Goal: Task Accomplishment & Management: Complete application form

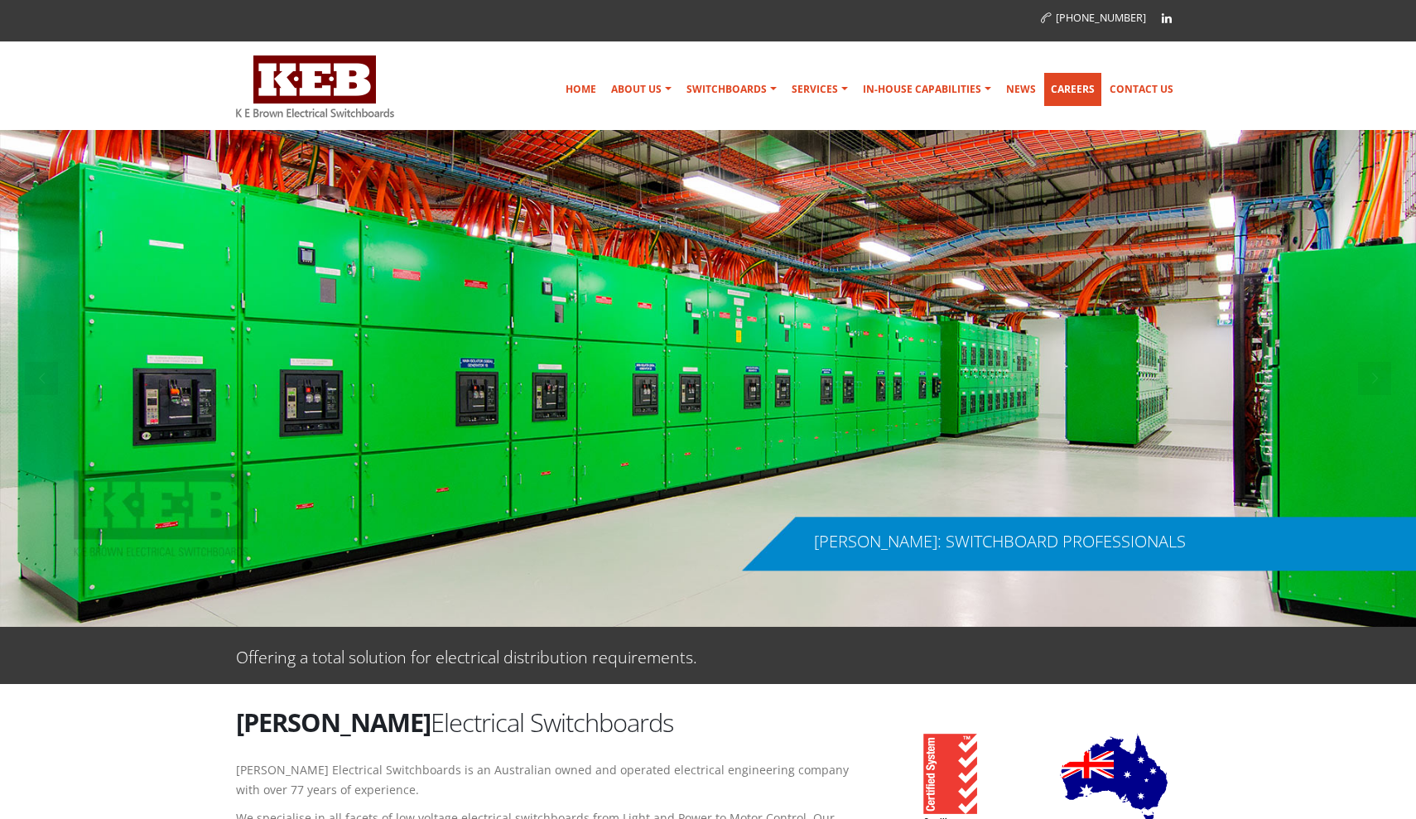
click at [1072, 94] on link "Careers" at bounding box center [1072, 89] width 57 height 33
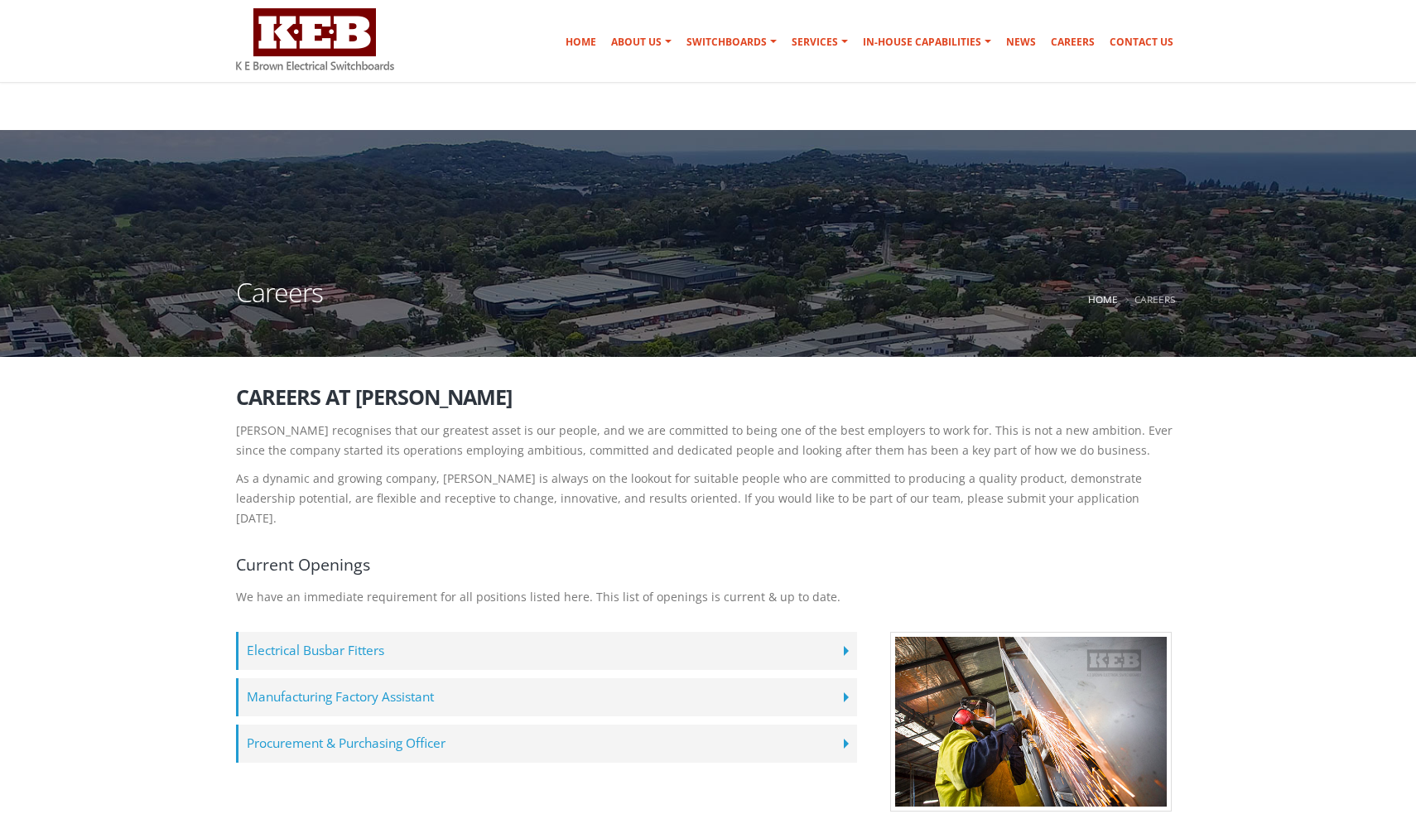
scroll to position [89, 0]
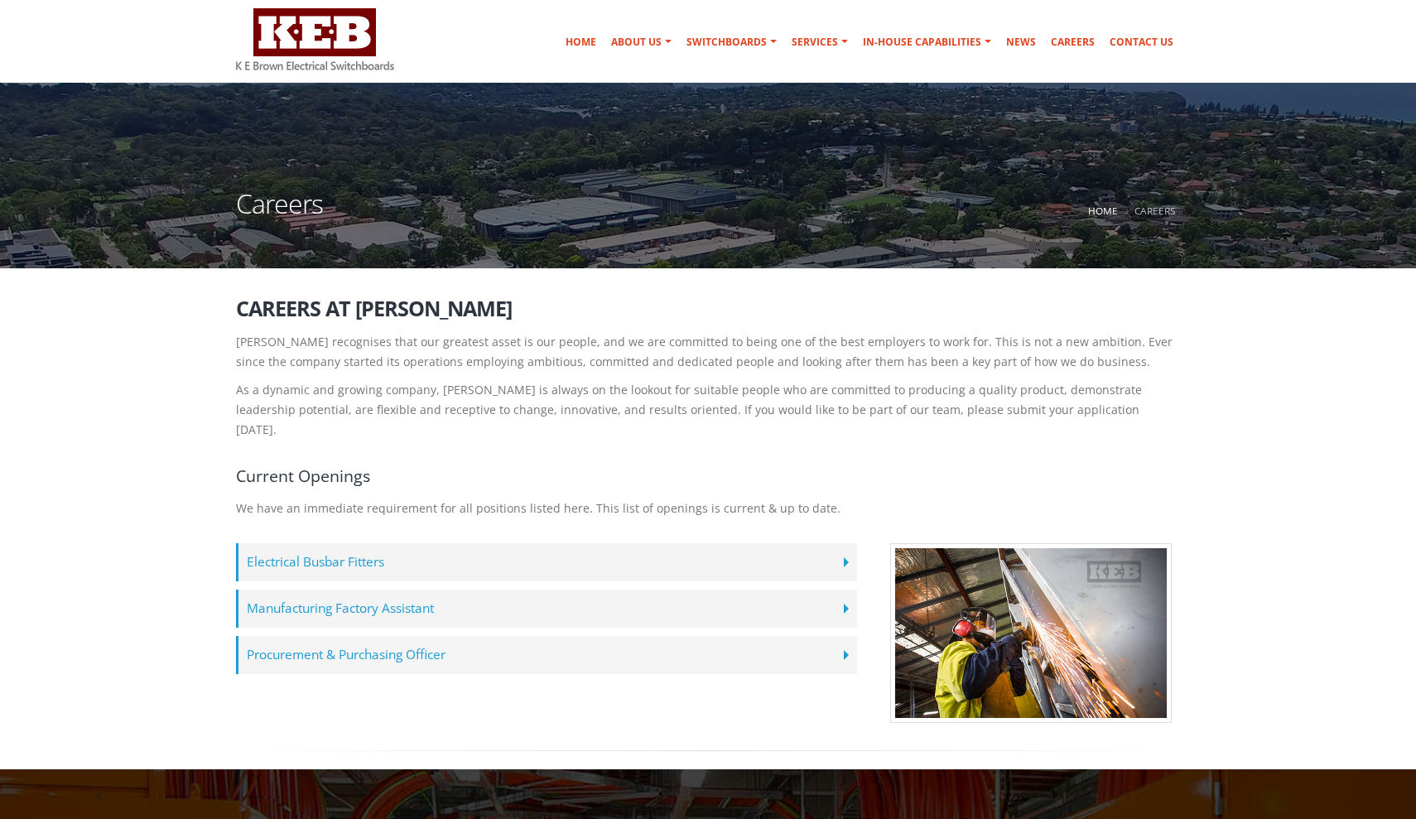
click at [605, 636] on label "Procurement & Purchasing Officer" at bounding box center [546, 655] width 621 height 38
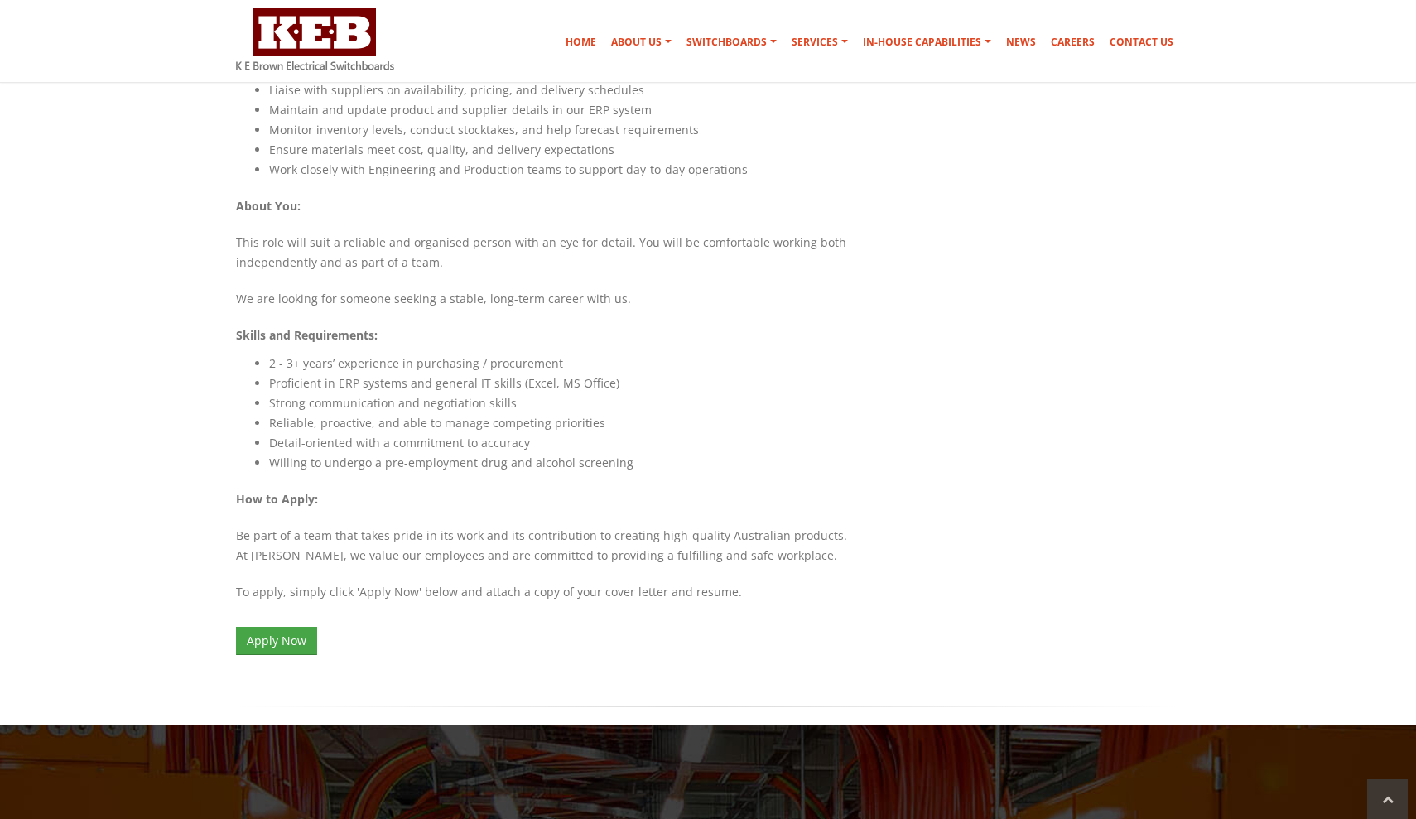
scroll to position [1299, 0]
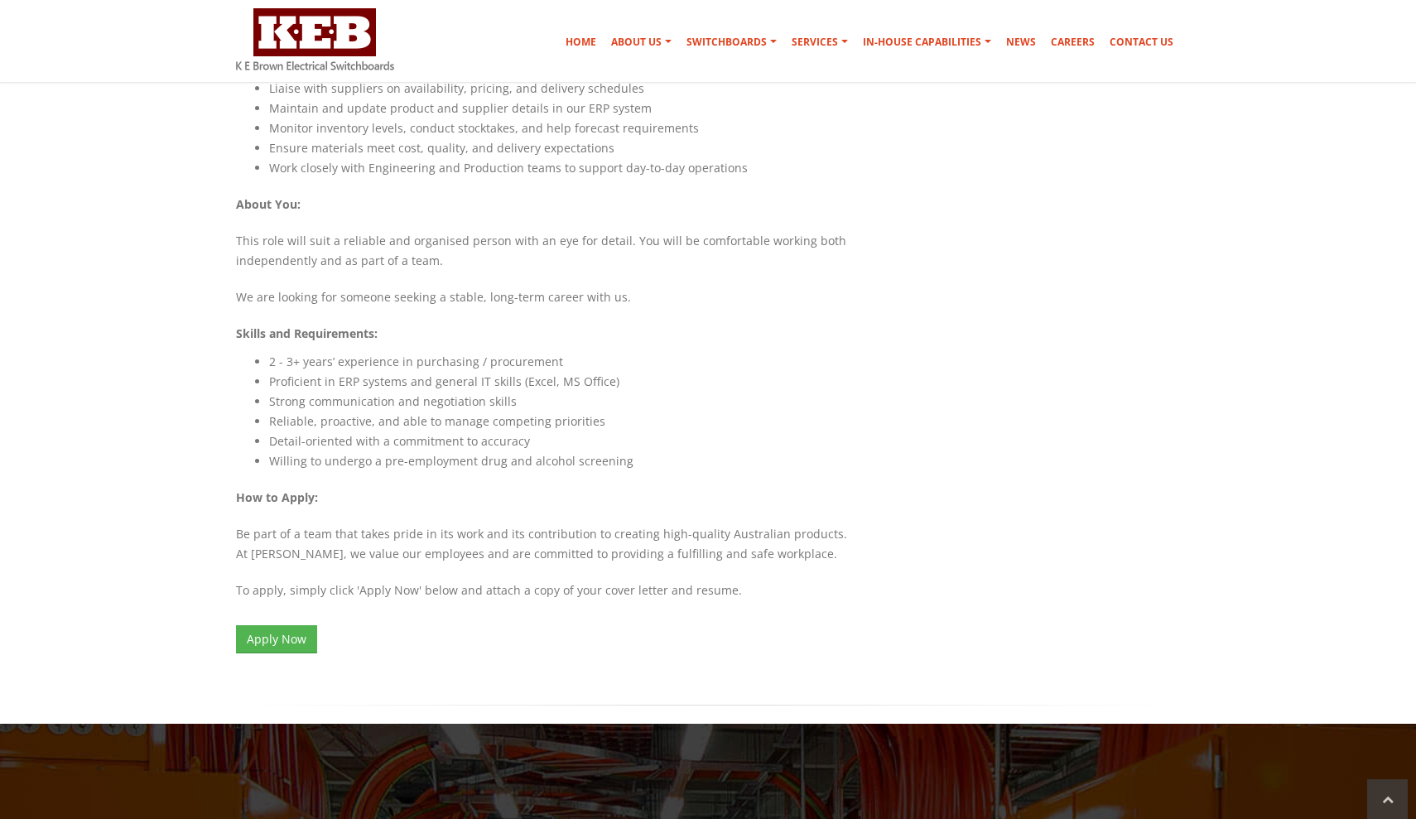
click at [282, 625] on link "Apply Now" at bounding box center [276, 639] width 81 height 28
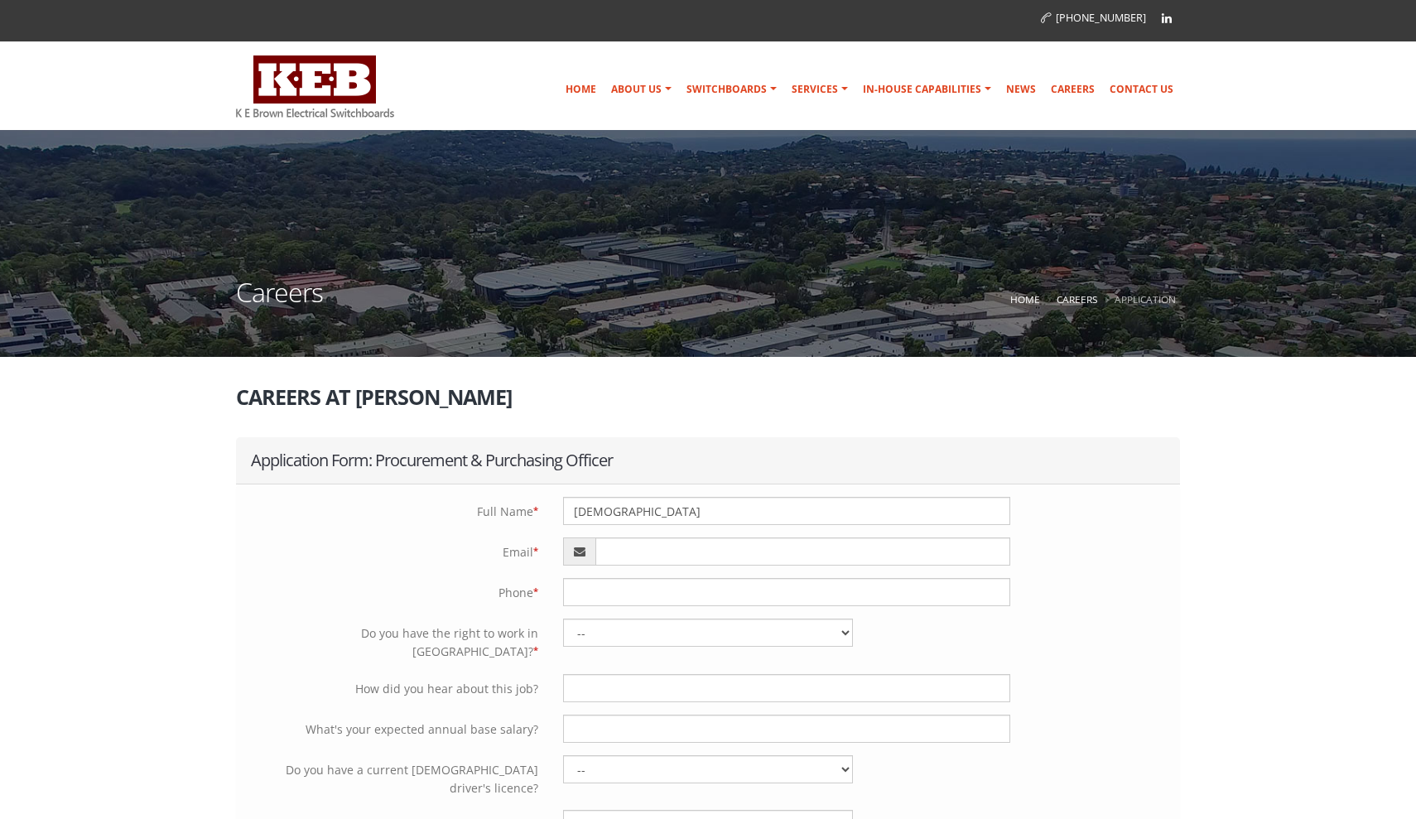
type input "Mouresh"
type input "mouresh24@gmail.com"
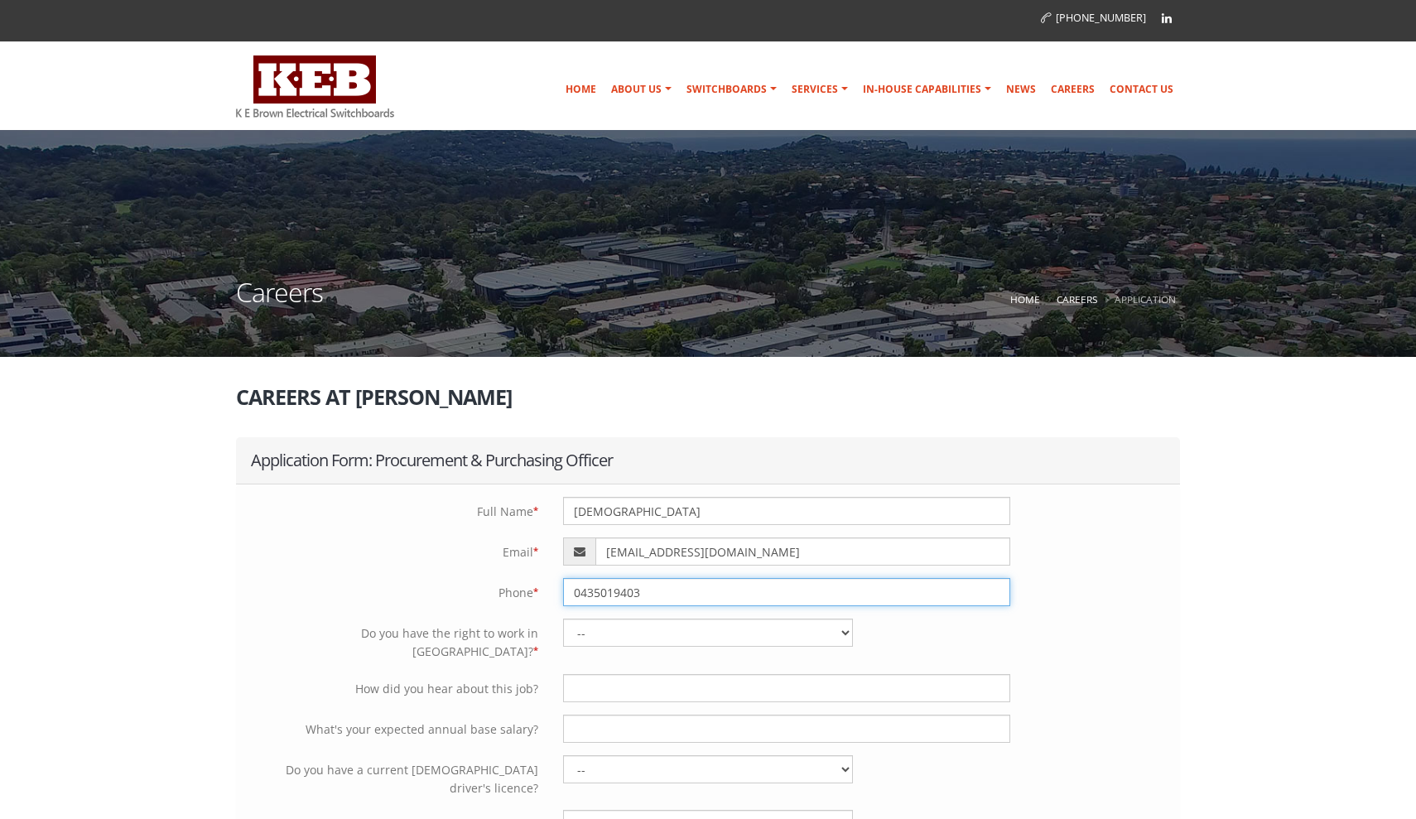
type input "0435019403"
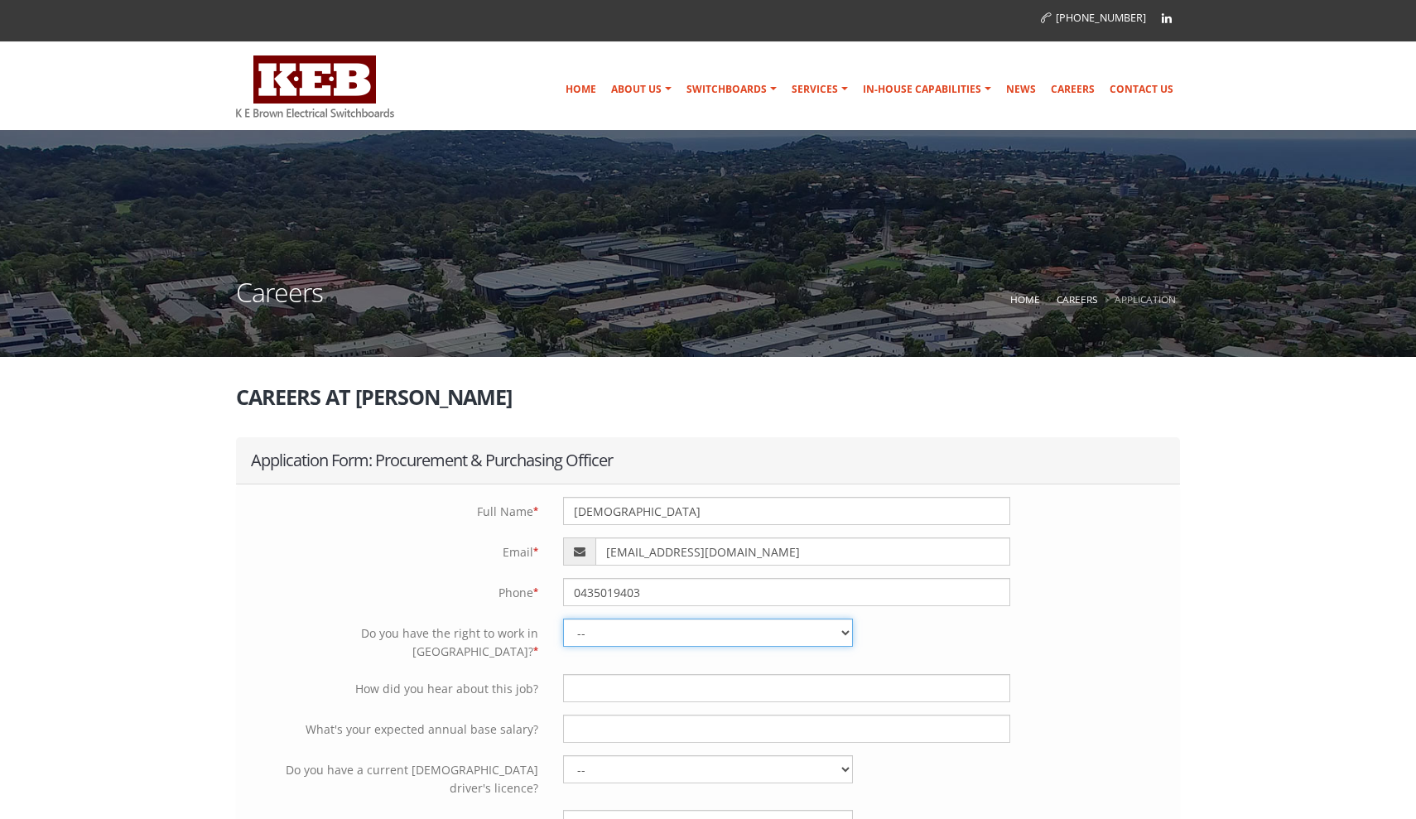
select select "Yes - Temporarily with no restrictions"
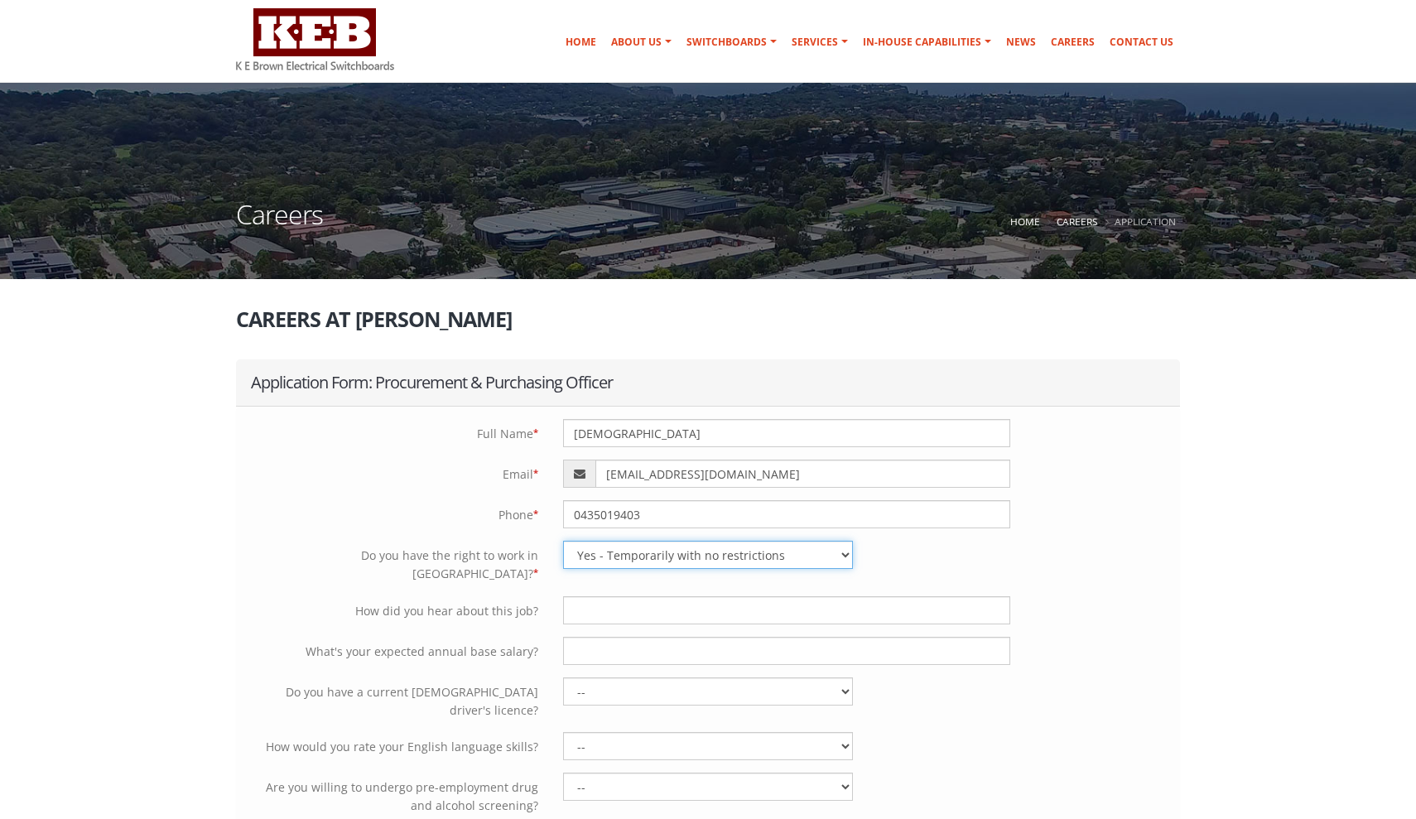
scroll to position [95, 0]
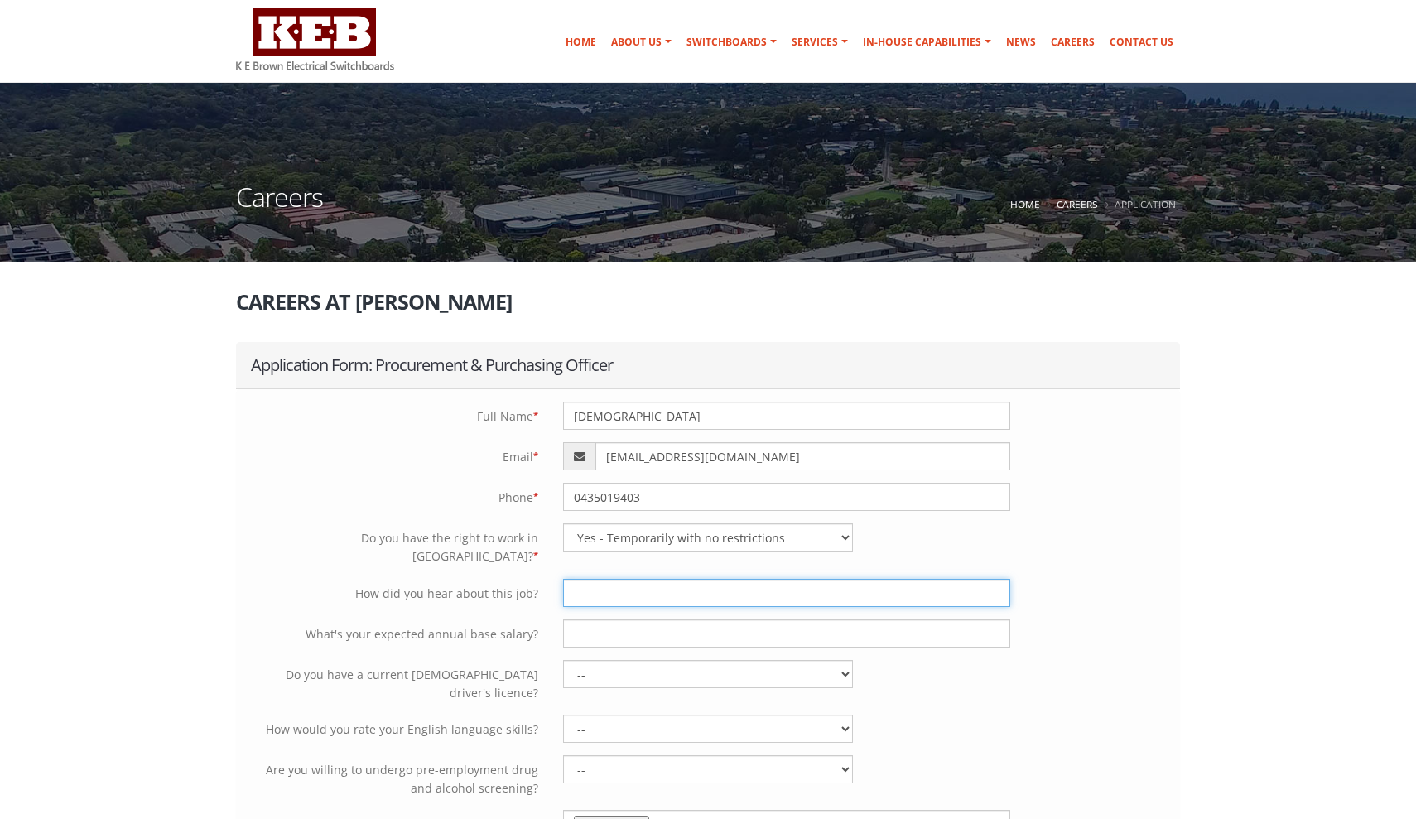
click at [697, 579] on input "text" at bounding box center [786, 593] width 447 height 28
type input "l"
type input "seek"
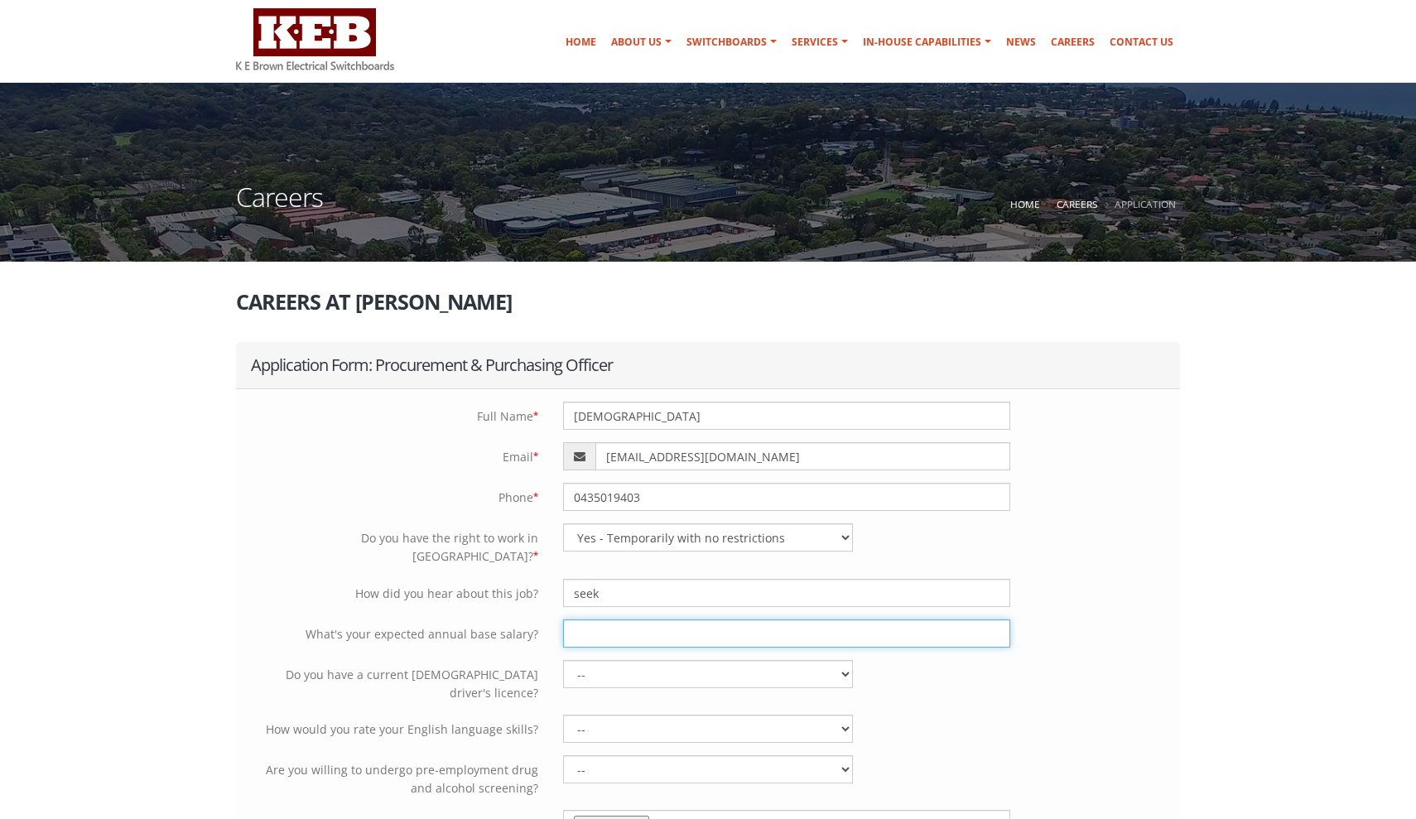
click at [687, 628] on input "text" at bounding box center [786, 633] width 447 height 28
type input "80000"
select select "Yes"
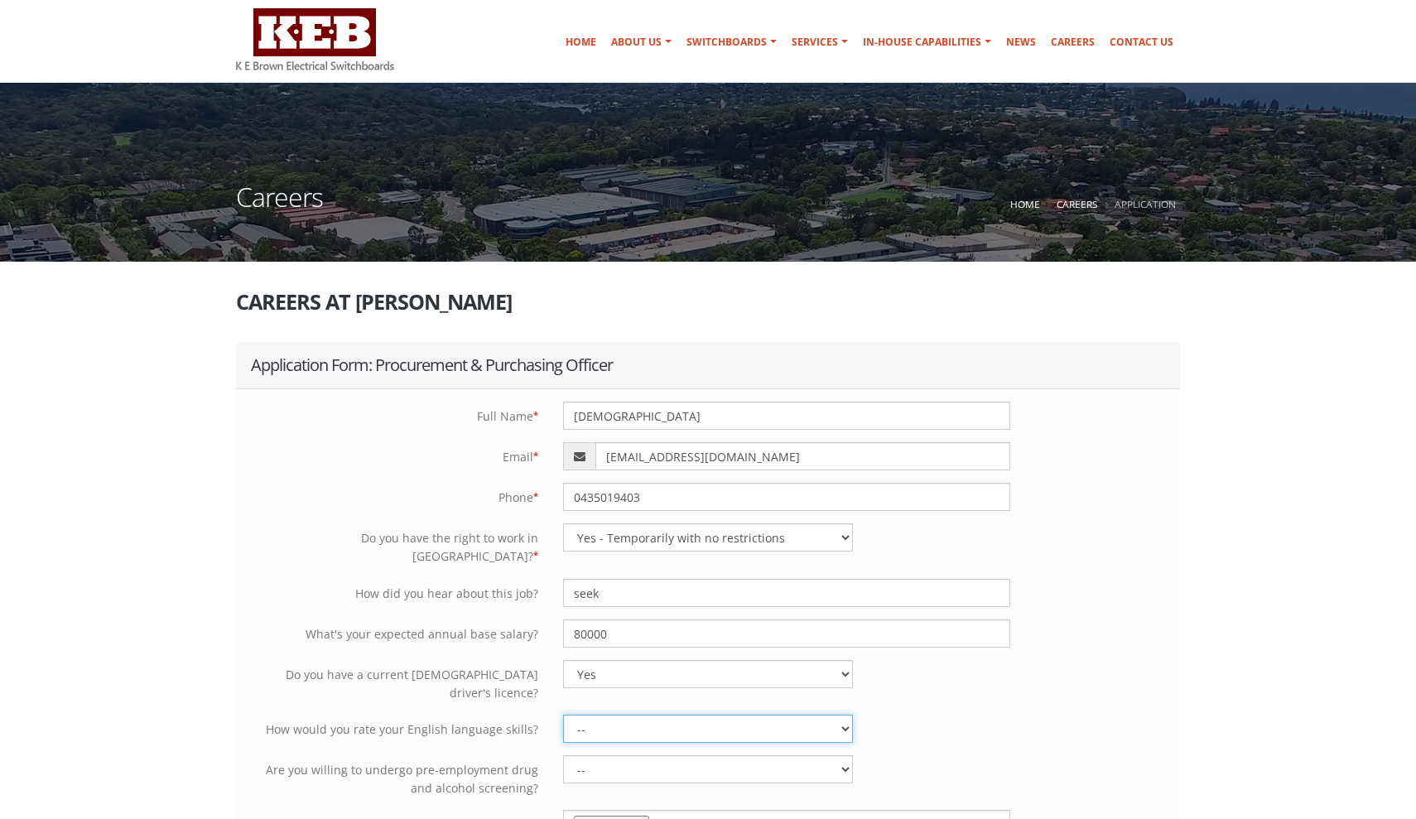
select select "Professional working proficiency"
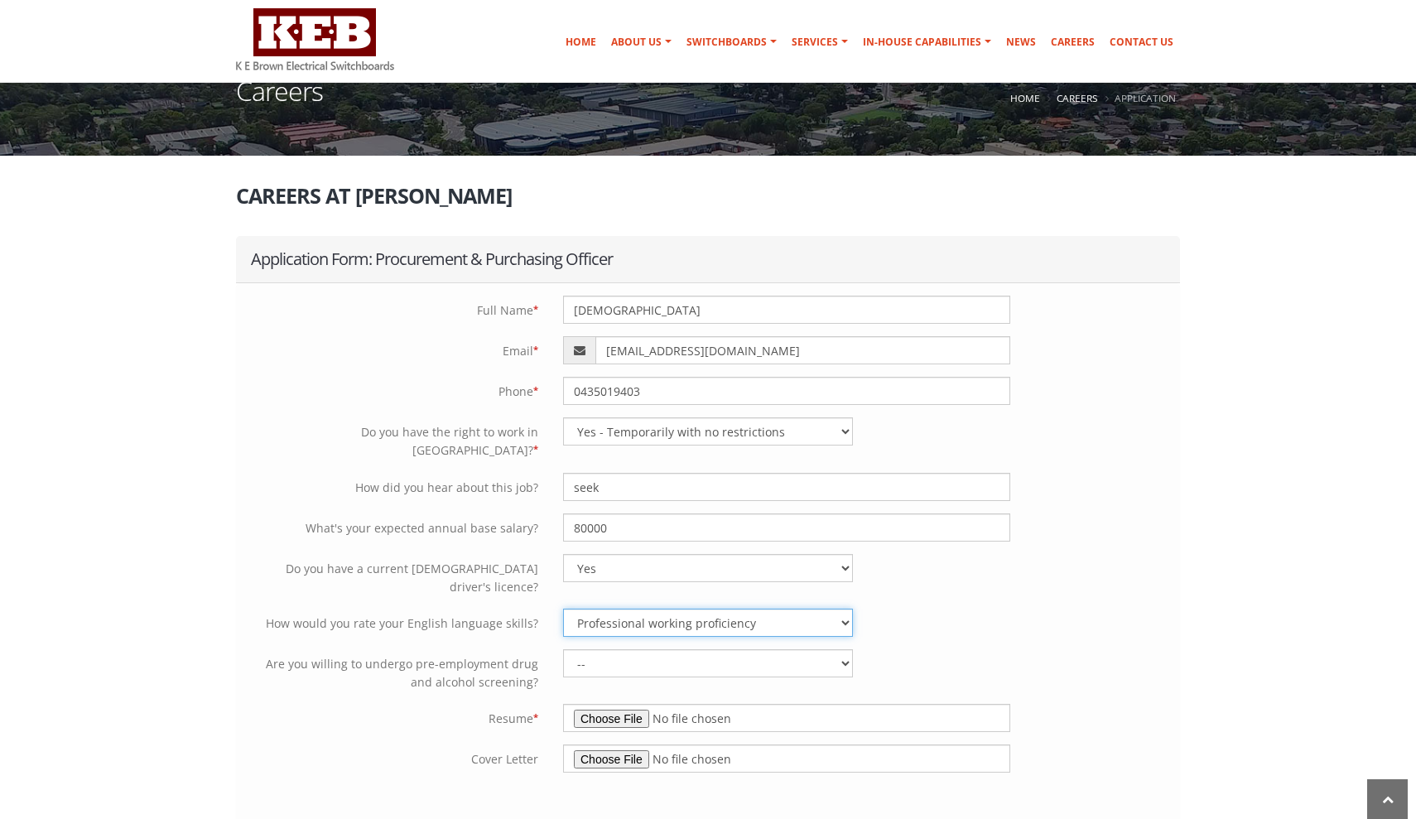
scroll to position [204, 0]
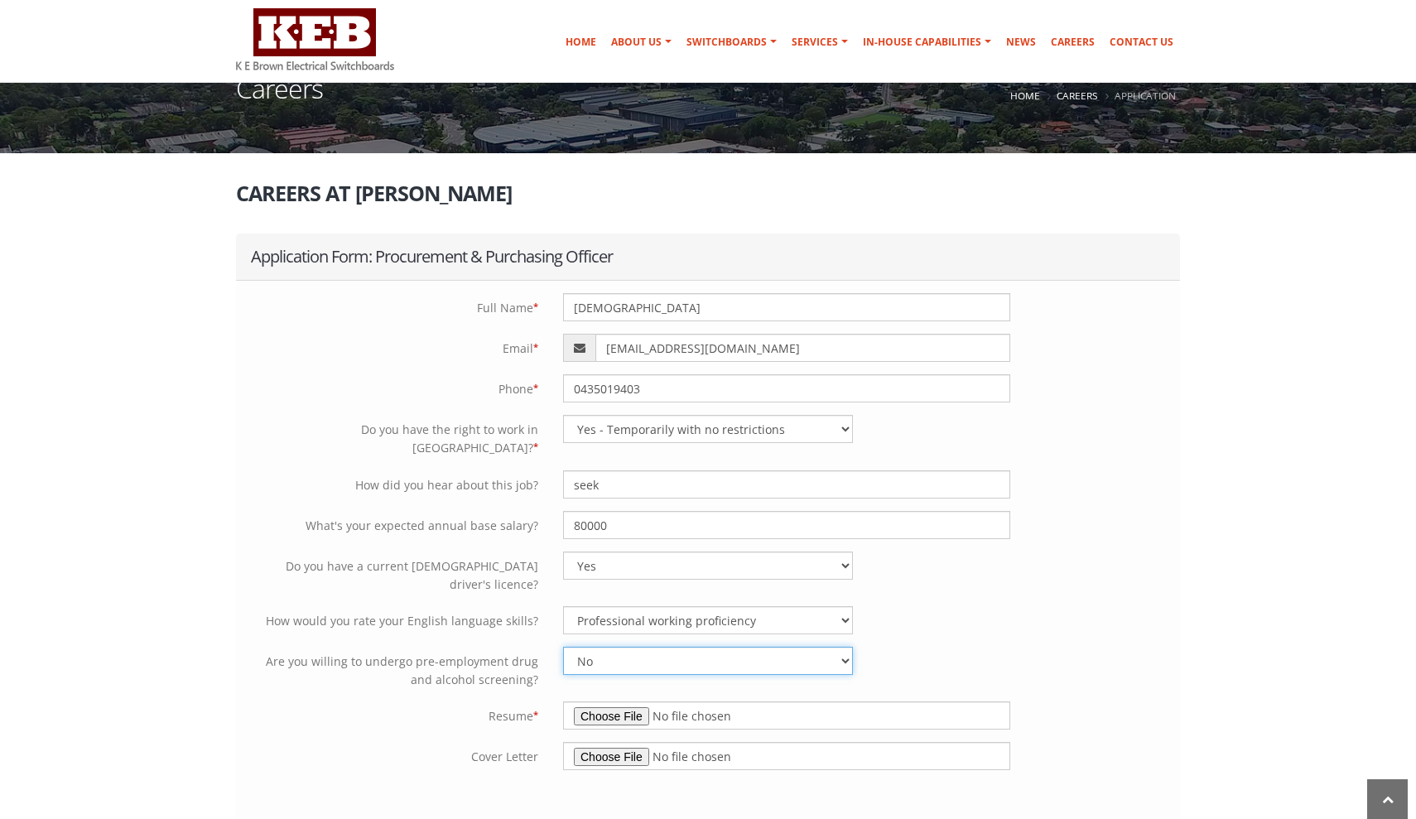
select select "Yes"
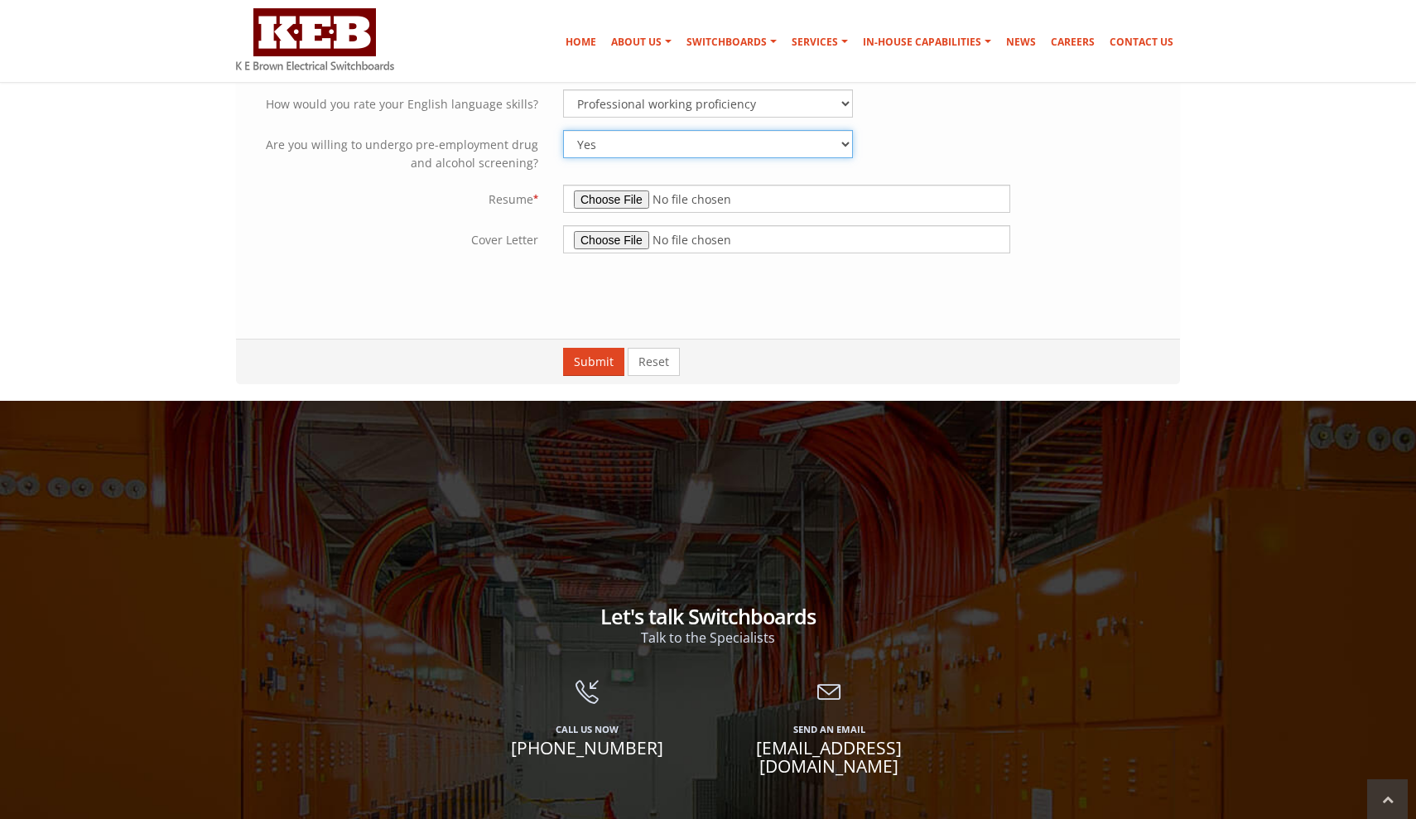
scroll to position [704, 0]
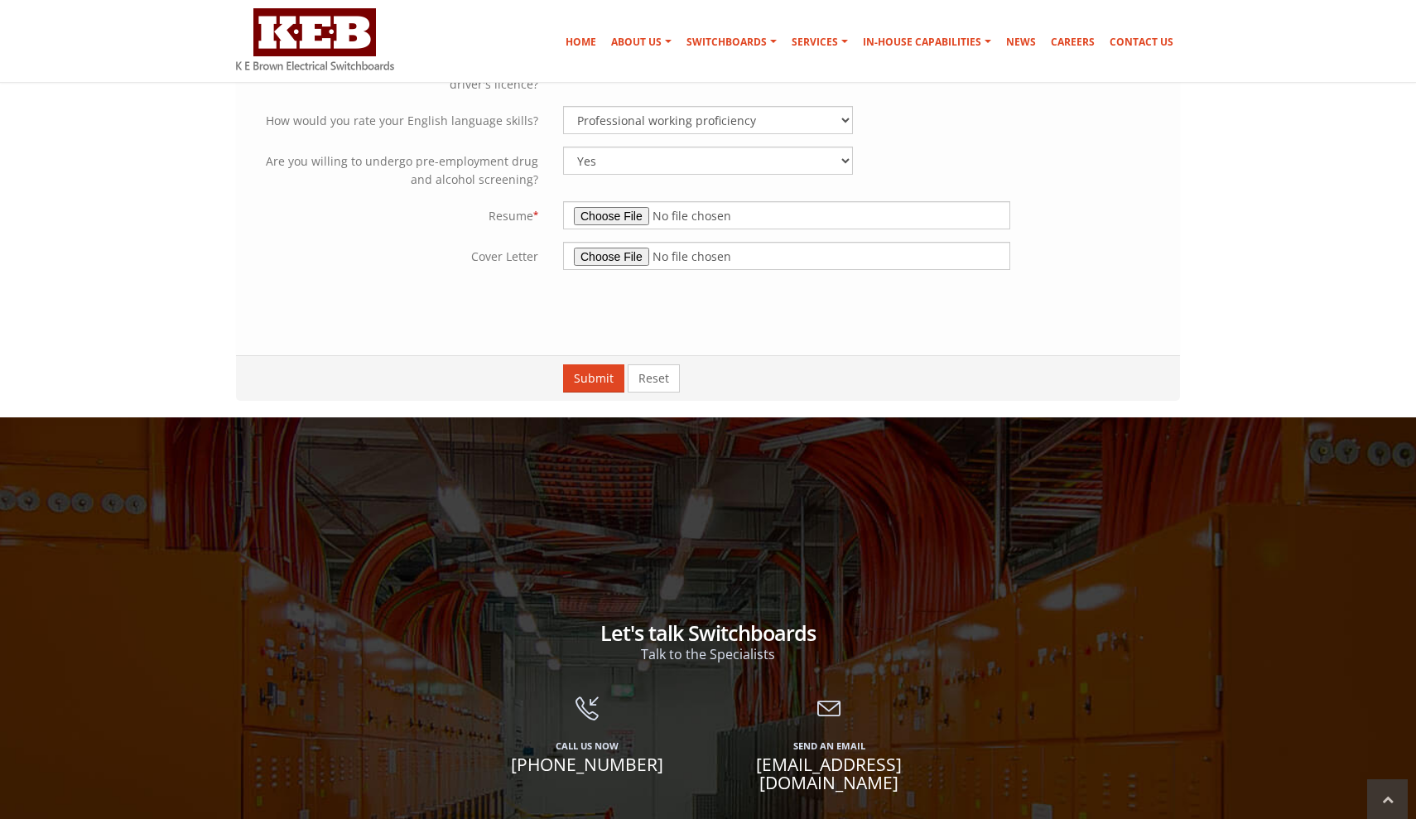
click at [600, 201] on input "file" at bounding box center [786, 215] width 447 height 28
type input "C:\fakepath\Mouresh Ramesh RESUME MR.docx"
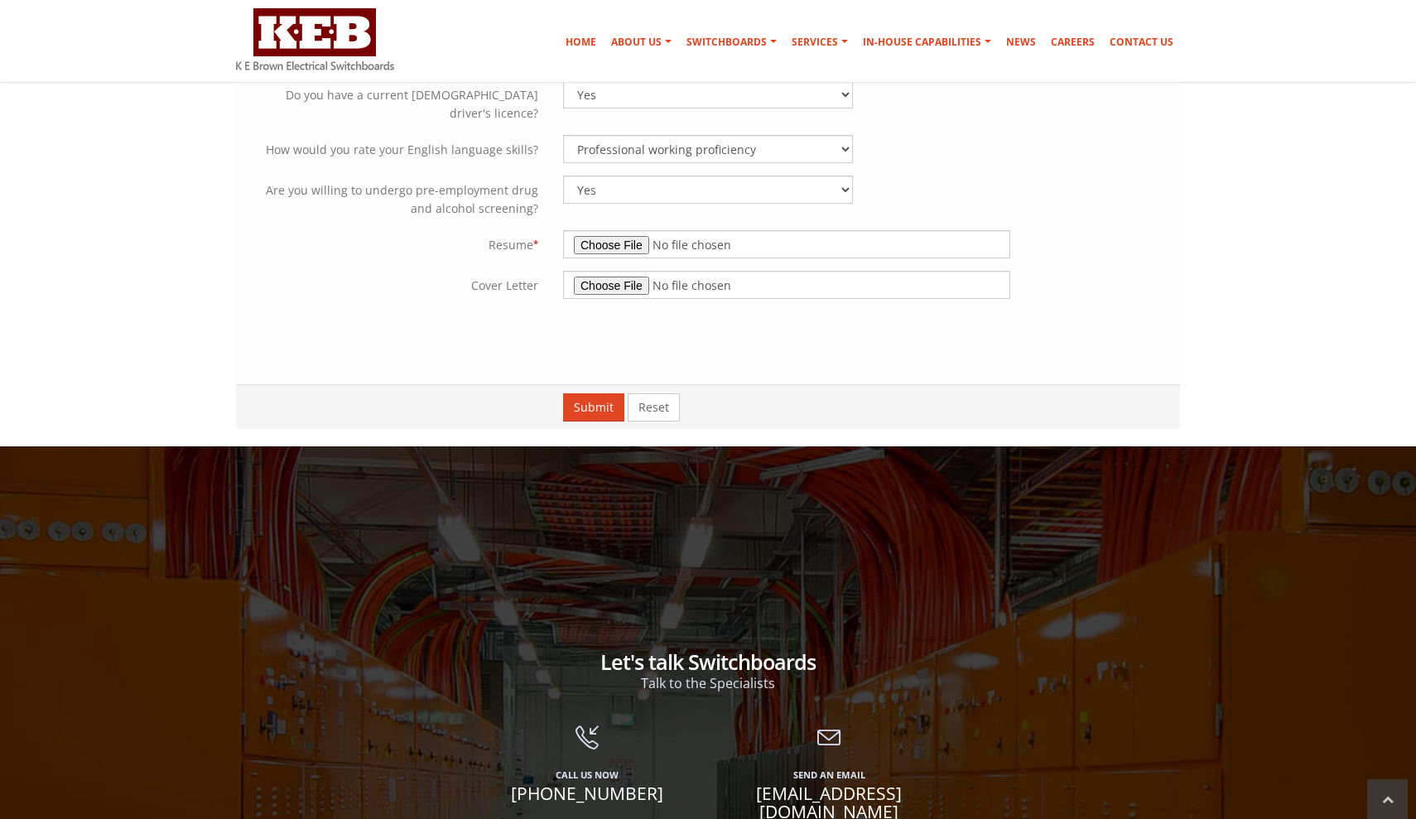
scroll to position [662, 0]
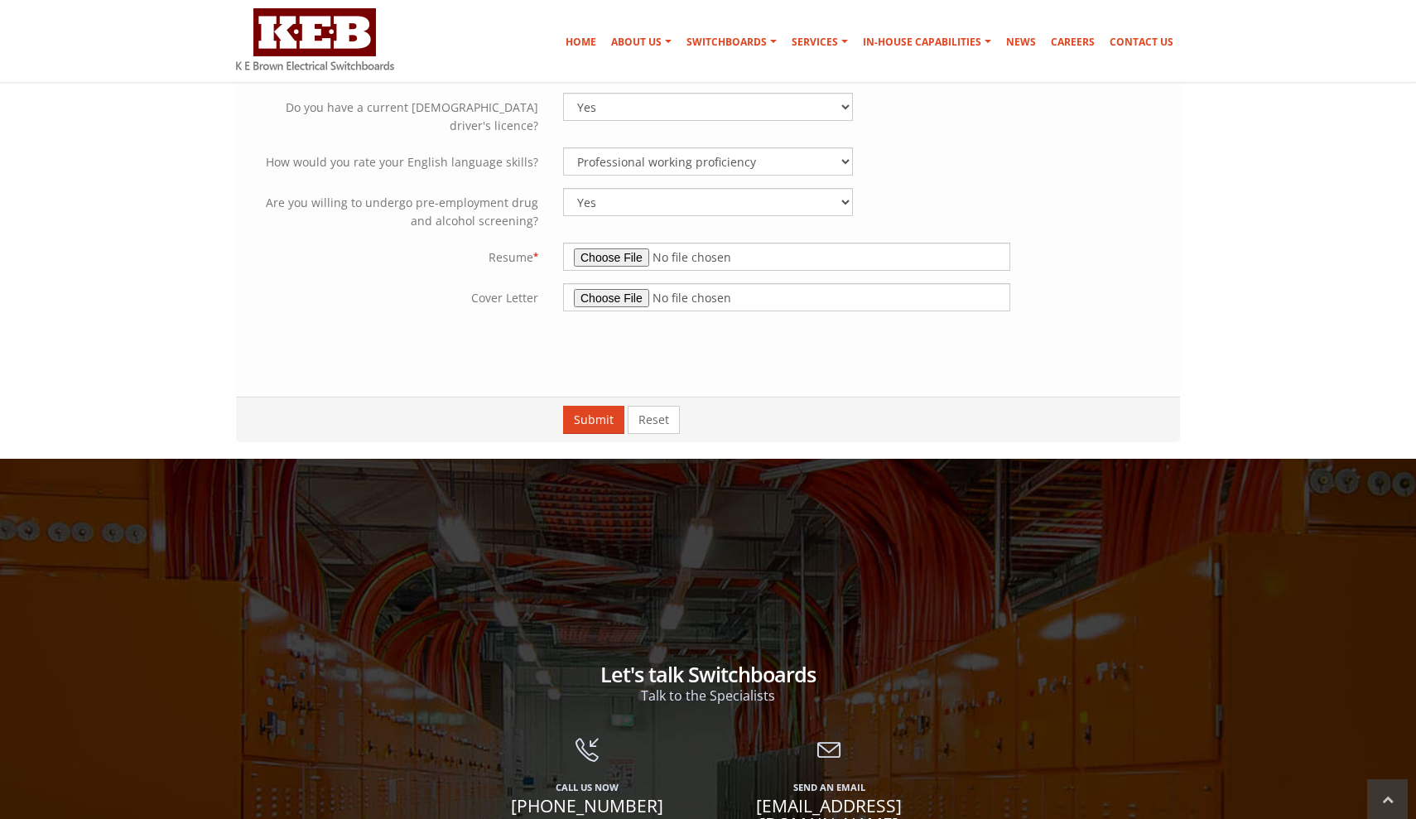
click at [628, 283] on input "file" at bounding box center [786, 297] width 447 height 28
type input "C:\fakepath\KEB CL.docx"
click at [595, 406] on button "Submit" at bounding box center [593, 420] width 61 height 28
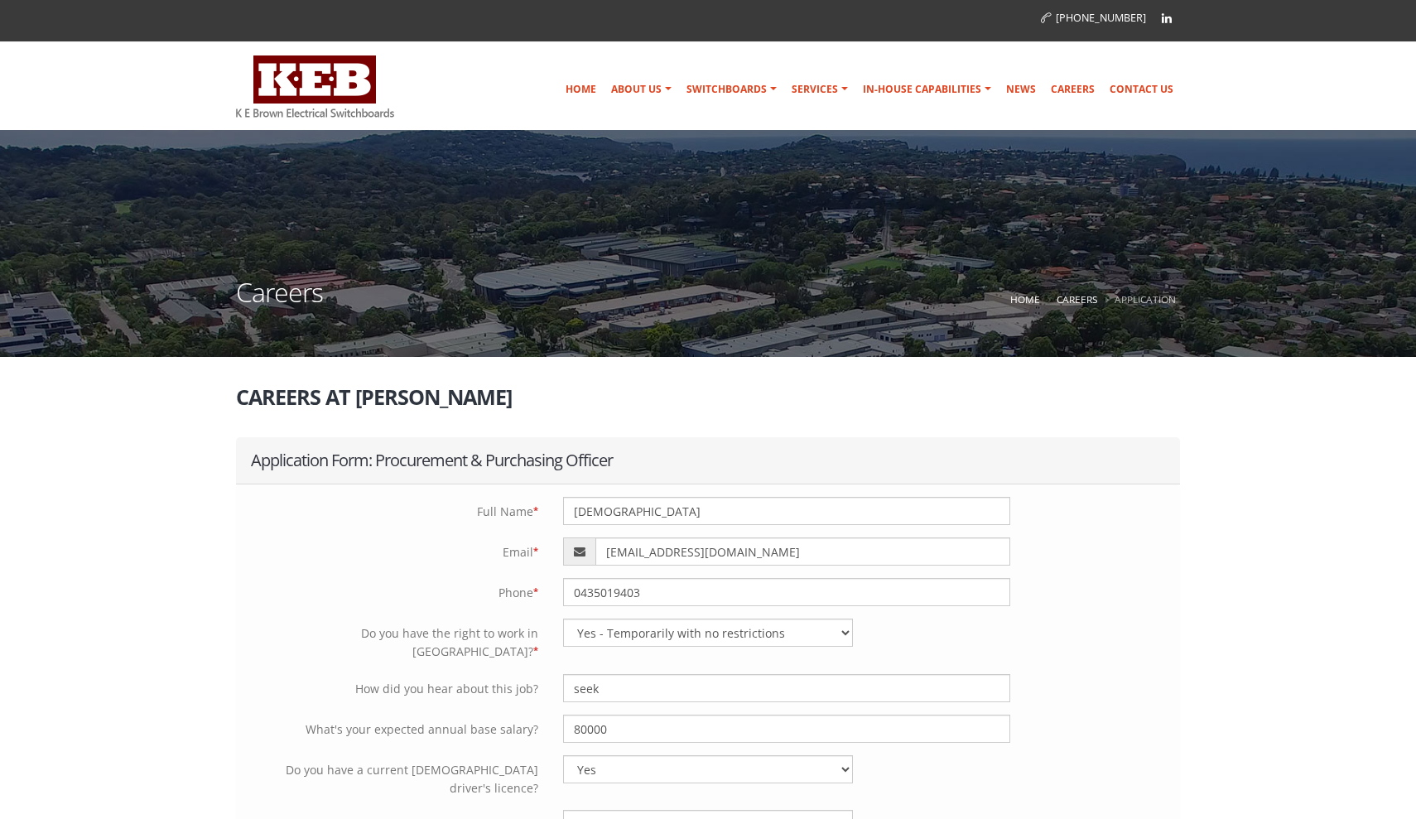
select select "Yes - Temporarily with no restrictions"
select select "Yes"
select select "Professional working proficiency"
select select "Yes"
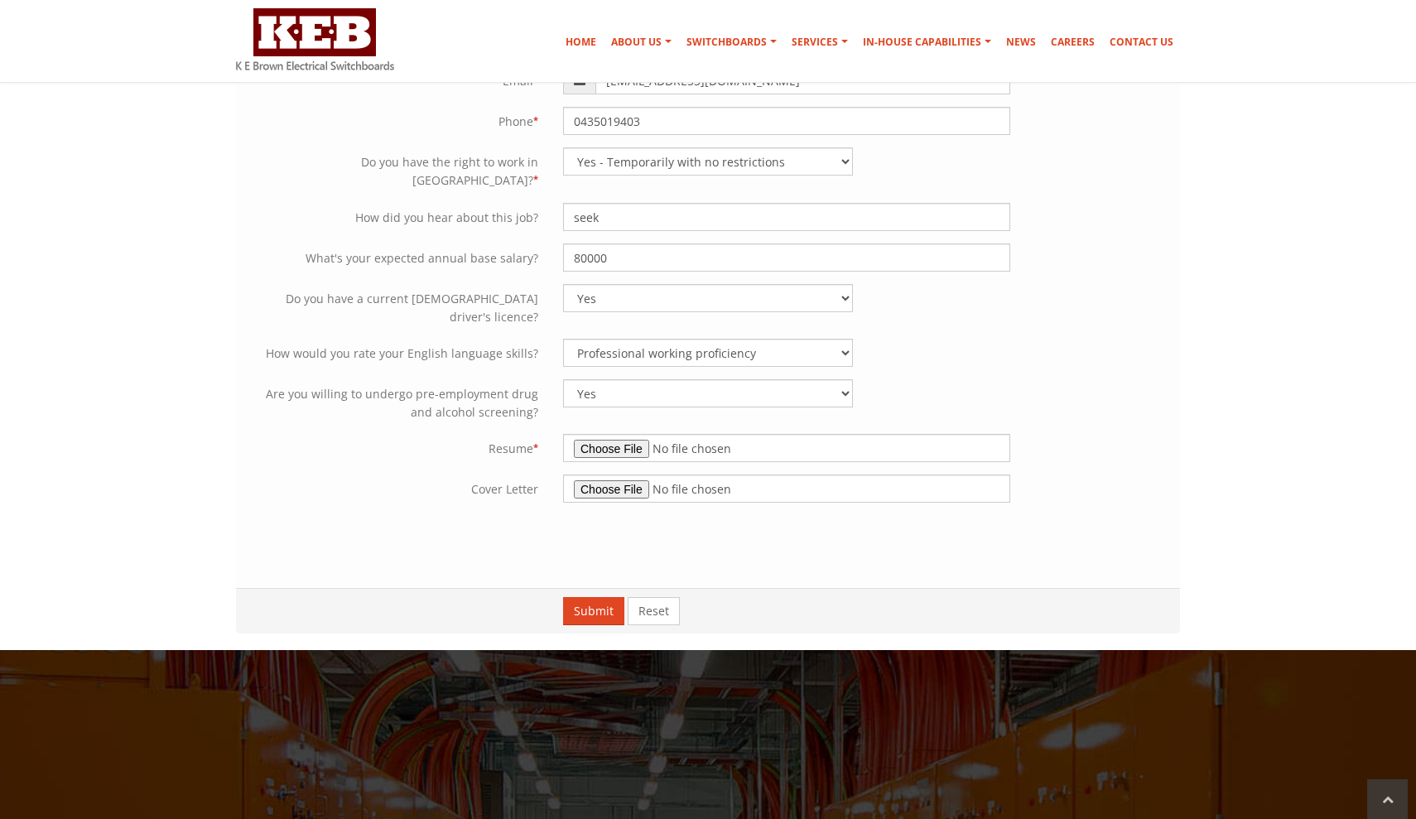
scroll to position [493, 0]
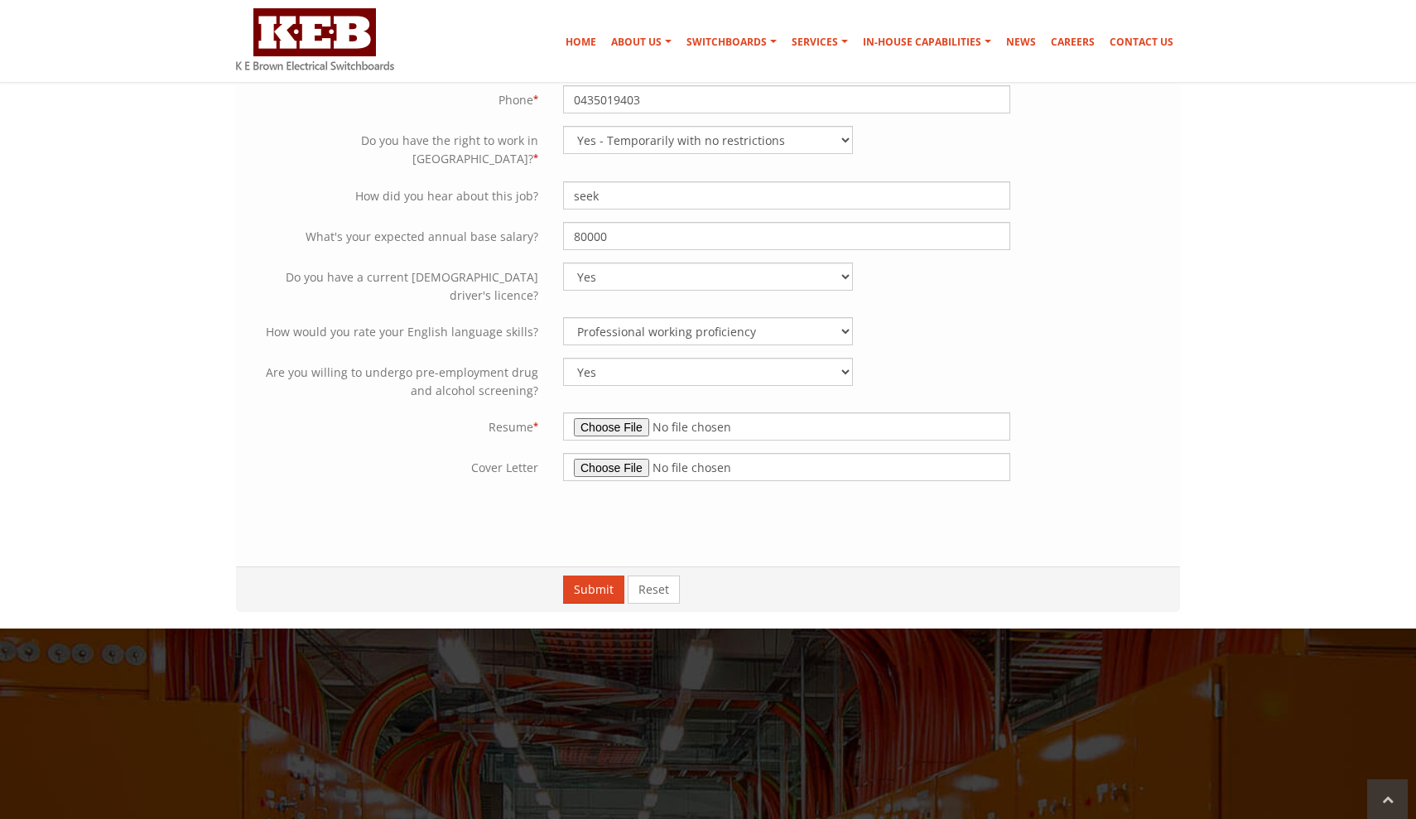
click at [609, 412] on input "file" at bounding box center [786, 426] width 447 height 28
type input "C:\fakepath\Mouresh Ramesh RESUME MR.docx"
click at [624, 453] on input "file" at bounding box center [786, 467] width 447 height 28
type input "C:\fakepath\KEB CL.docx"
click at [595, 575] on button "Submit" at bounding box center [593, 589] width 61 height 28
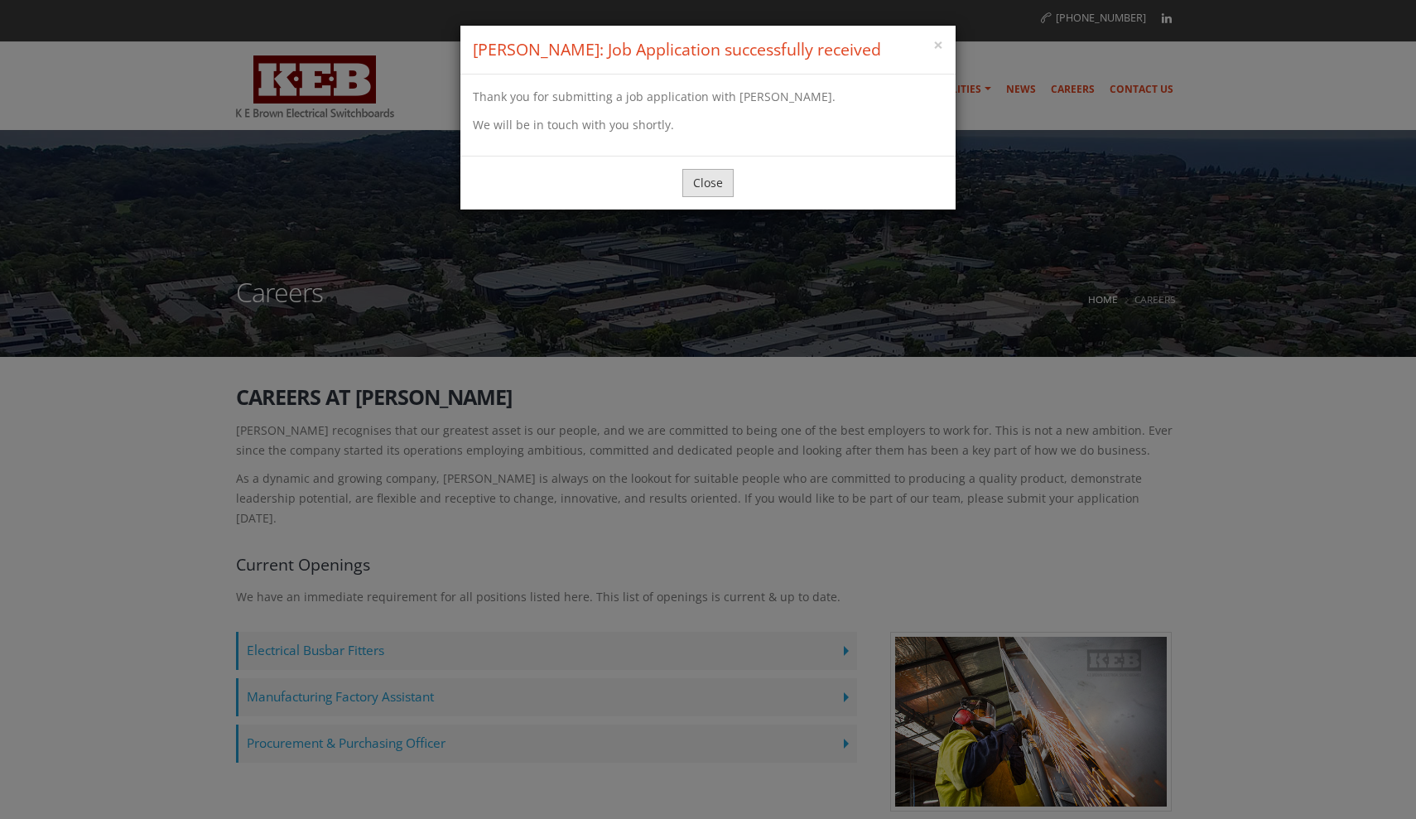
click at [710, 185] on button "Close" at bounding box center [707, 183] width 51 height 28
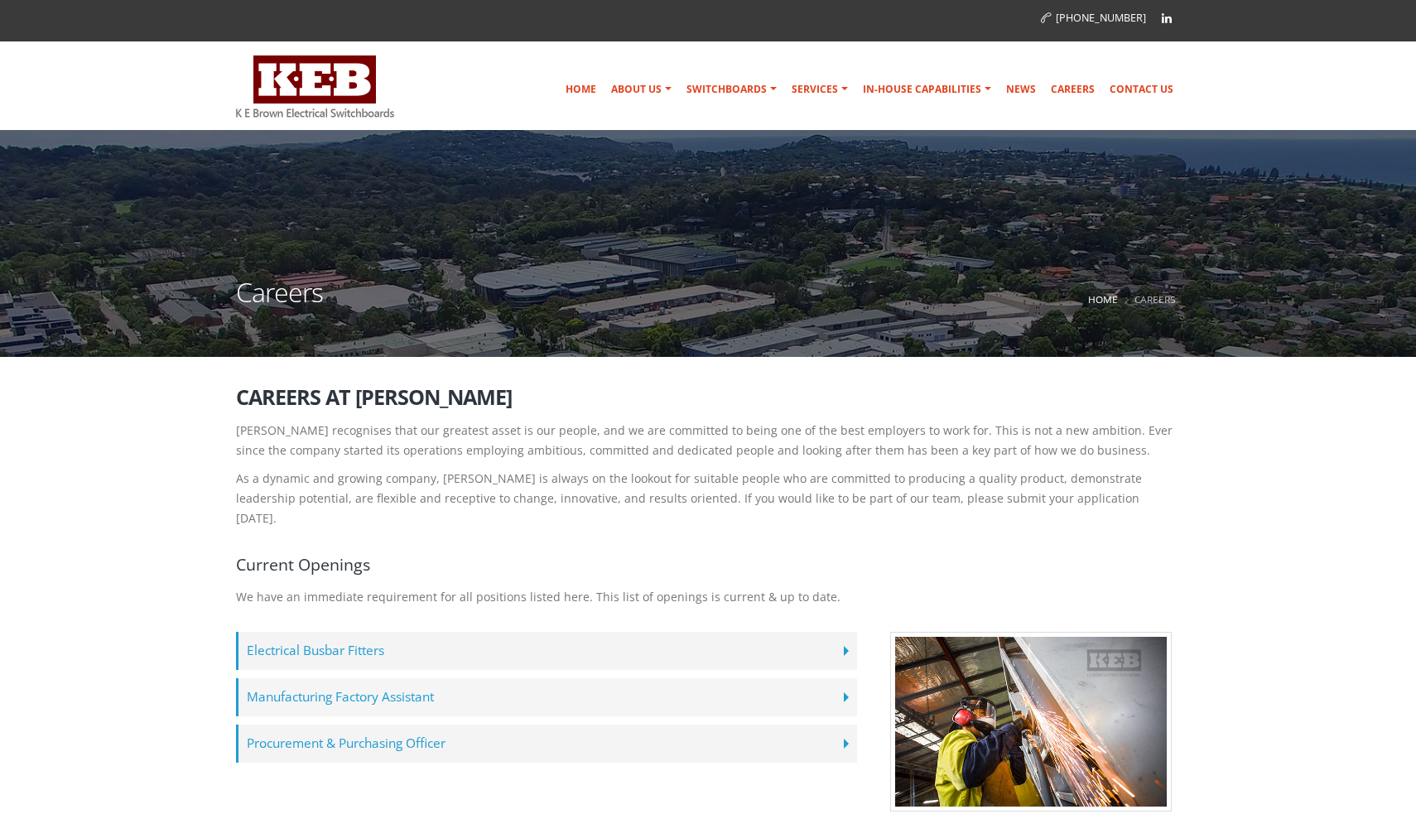
click at [489, 687] on label "Manufacturing Factory Assistant" at bounding box center [546, 697] width 621 height 38
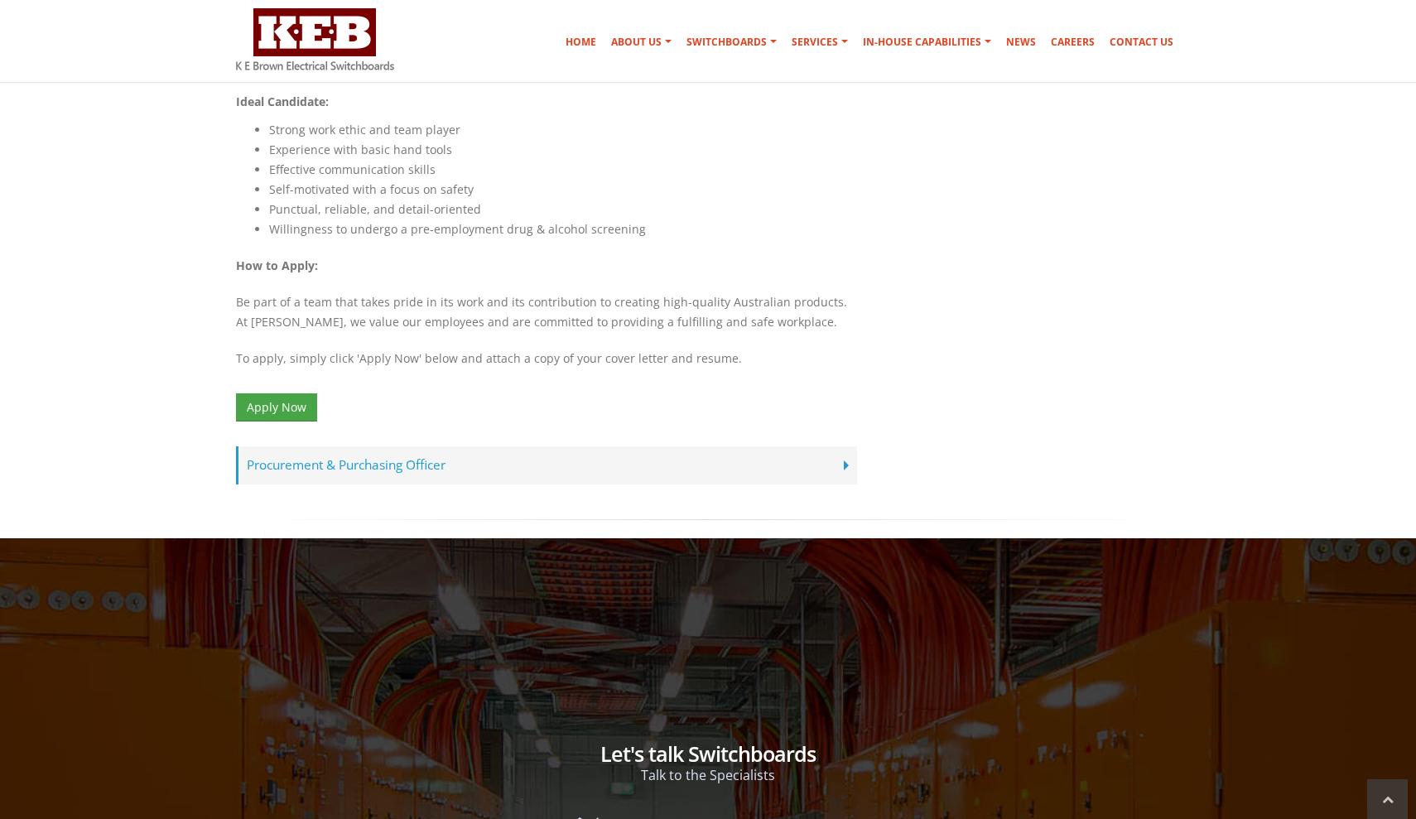
scroll to position [1244, 0]
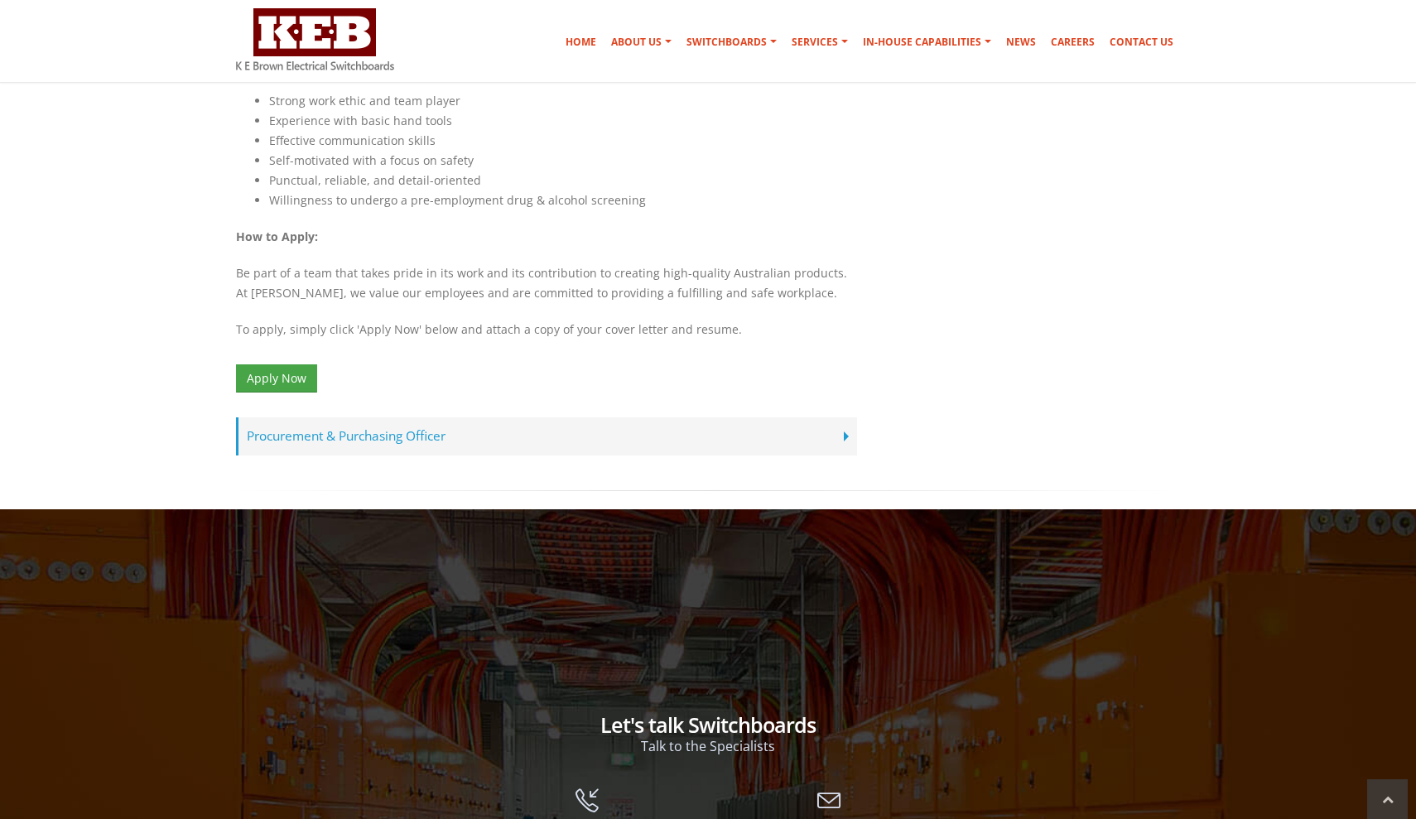
click at [781, 417] on label "Procurement & Purchasing Officer" at bounding box center [546, 436] width 621 height 38
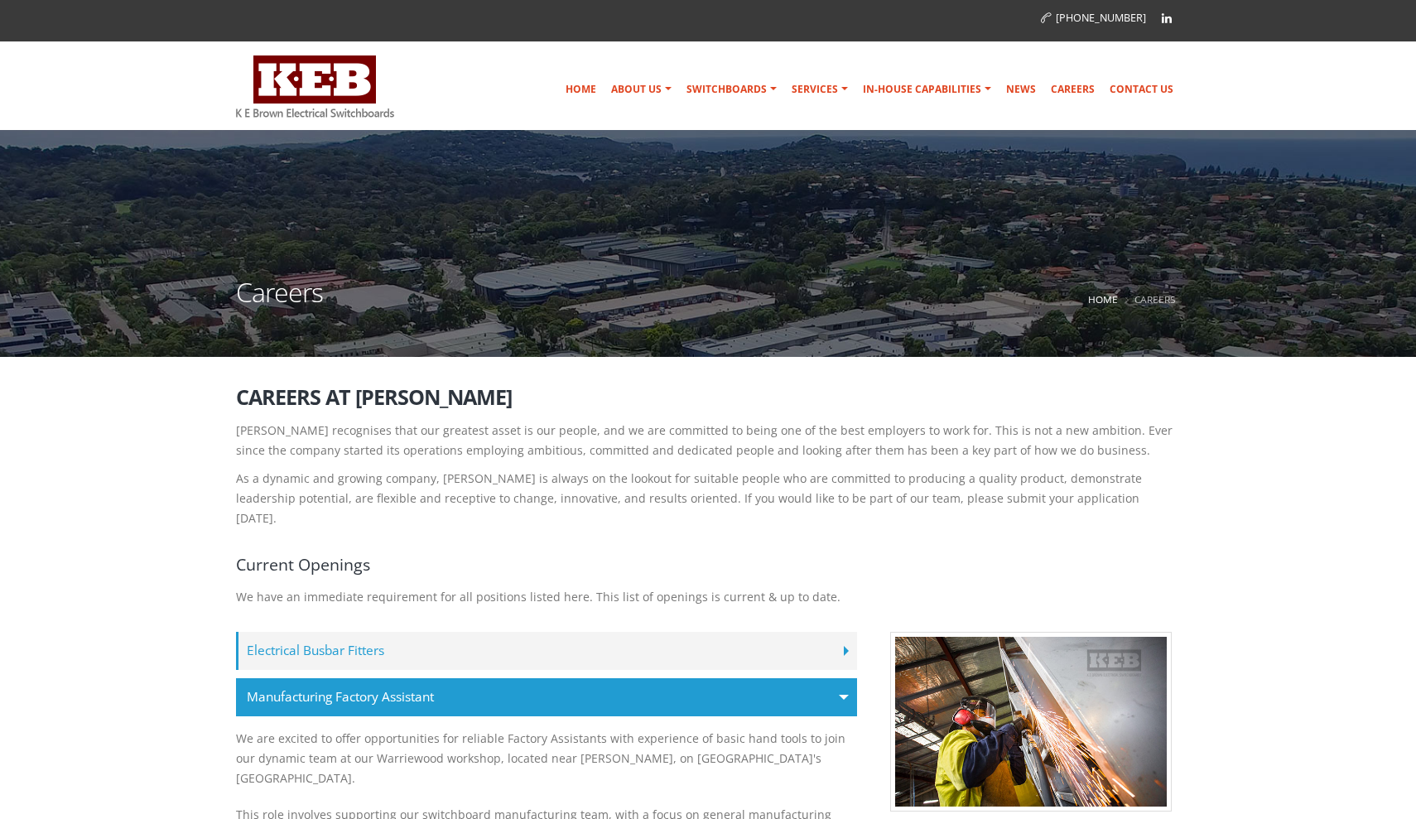
scroll to position [0, 0]
